Goal: Transaction & Acquisition: Obtain resource

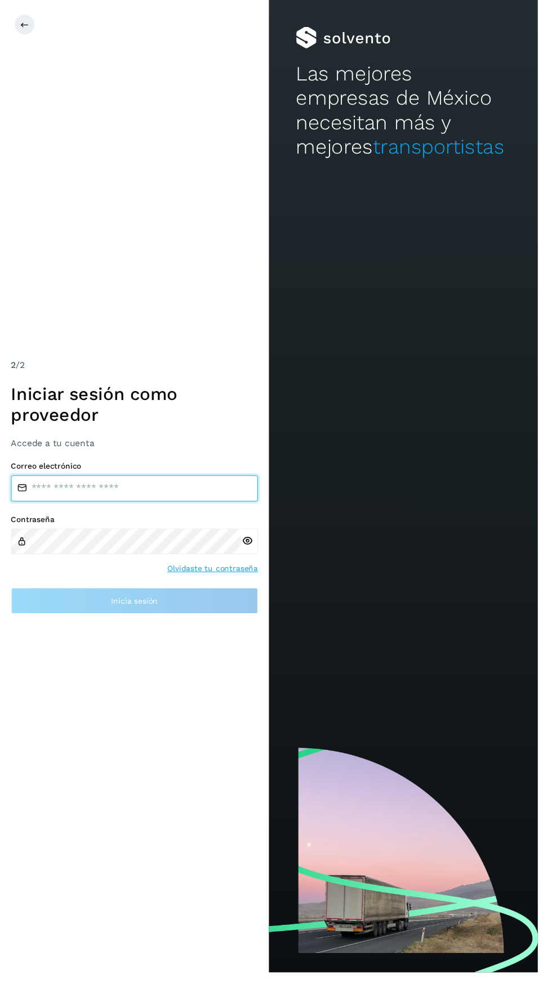
click at [68, 515] on input "email" at bounding box center [137, 501] width 253 height 27
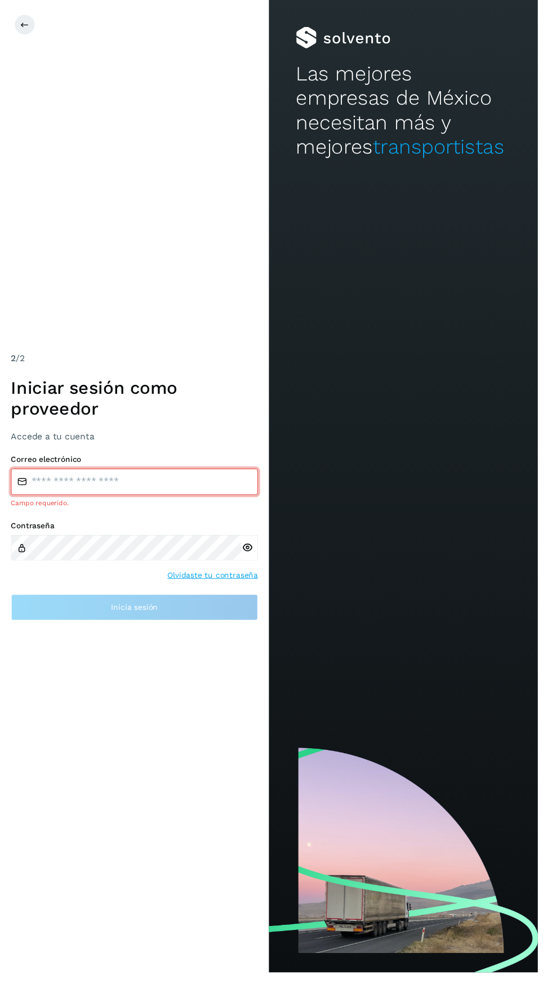
type input "**********"
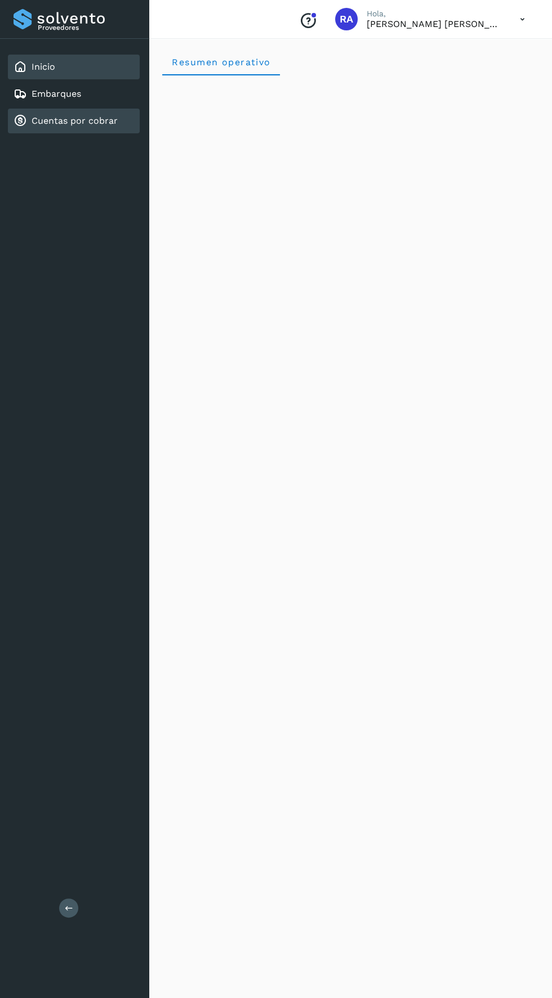
click at [53, 118] on link "Cuentas por cobrar" at bounding box center [75, 120] width 86 height 11
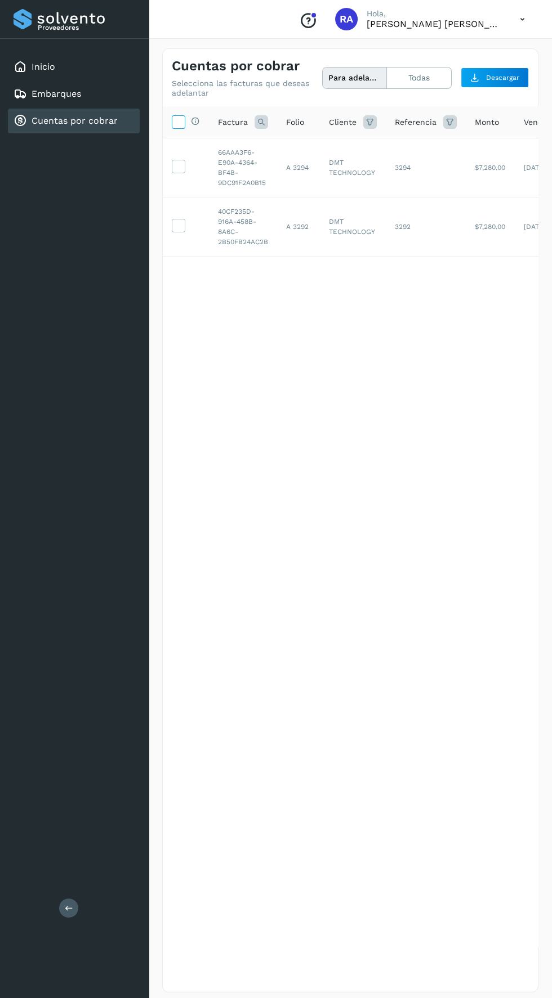
click at [178, 121] on icon at bounding box center [178, 121] width 12 height 12
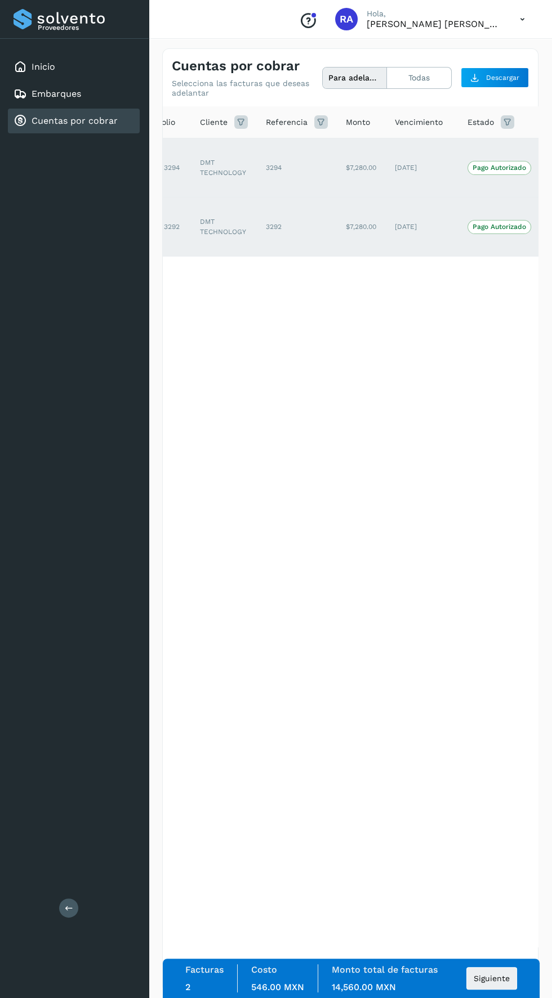
scroll to position [0, 189]
click at [504, 985] on button "Siguiente" at bounding box center [491, 978] width 51 height 23
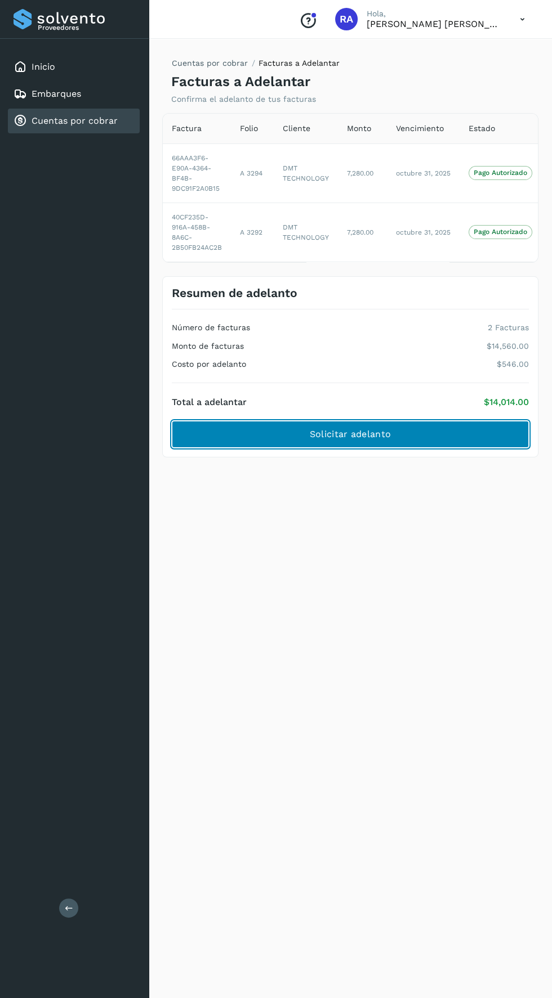
click at [223, 423] on button "Solicitar adelanto" at bounding box center [350, 434] width 357 height 27
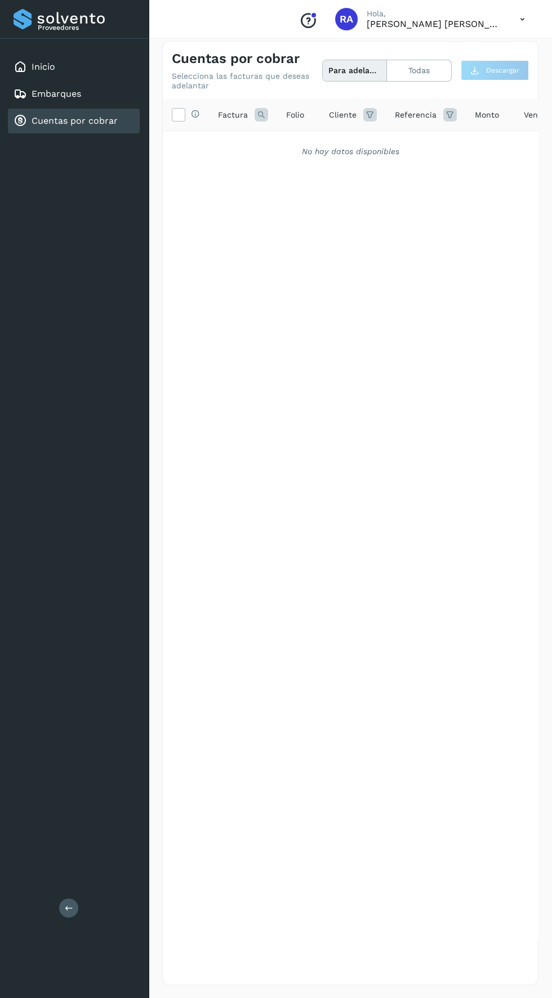
scroll to position [47, 0]
